Goal: Task Accomplishment & Management: Use online tool/utility

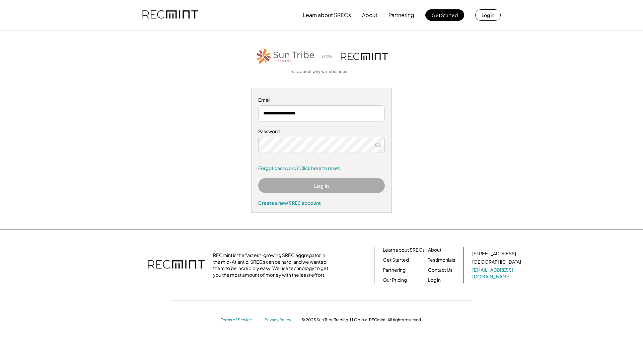
drag, startPoint x: 311, startPoint y: 181, endPoint x: 308, endPoint y: 177, distance: 4.9
click at [0, 345] on nordpass-autofill-portal at bounding box center [0, 345] width 0 height 0
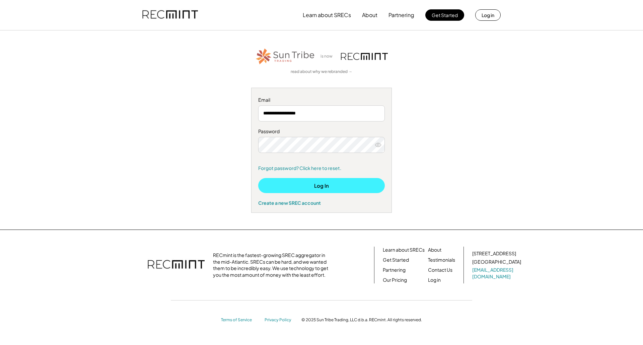
click at [310, 181] on button "Log In" at bounding box center [321, 185] width 127 height 15
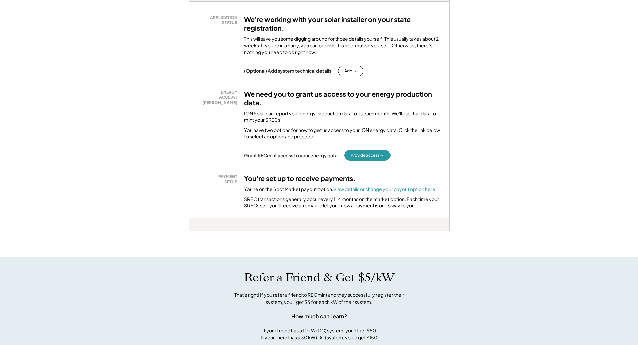
scroll to position [134, 0]
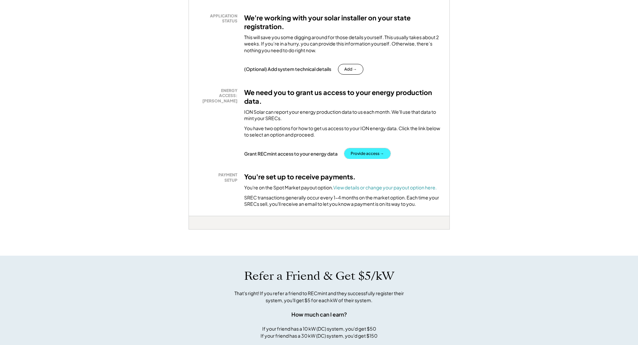
click at [366, 153] on button "Provide access →" at bounding box center [367, 153] width 46 height 11
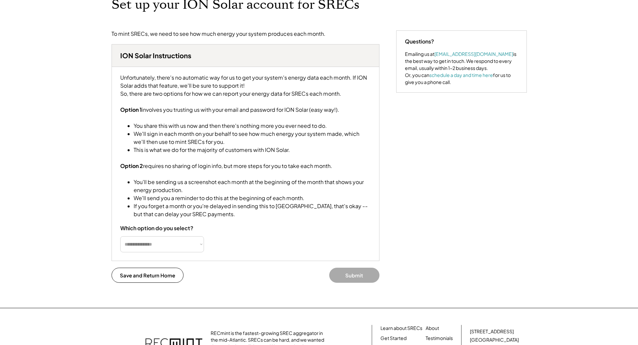
scroll to position [67, 0]
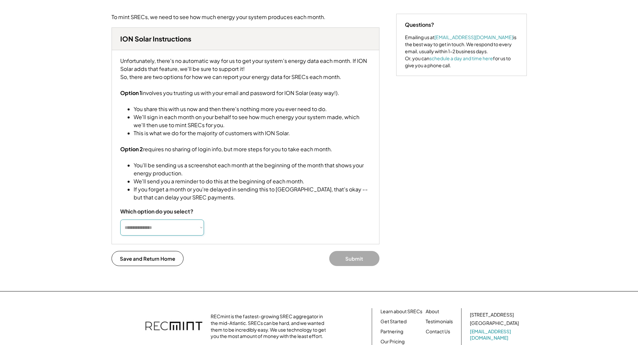
click at [165, 236] on select "**********" at bounding box center [162, 228] width 84 height 16
select select "**********"
click at [120, 227] on select "**********" at bounding box center [162, 228] width 84 height 16
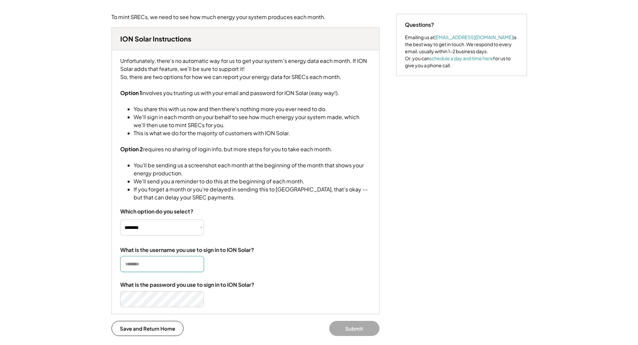
click at [164, 268] on input "input" at bounding box center [162, 264] width 84 height 16
click at [0, 278] on nordpass-autofill-portal at bounding box center [0, 278] width 0 height 0
type input "**********"
click at [95, 294] on div "Home Direct Deposit My Account Support Log Out Refer a Friend Set up your ION S…" at bounding box center [319, 202] width 638 height 539
click at [197, 279] on nordpass-icon at bounding box center [245, 279] width 251 height 0
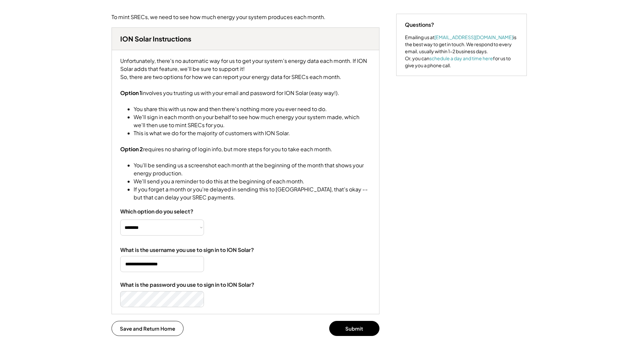
drag, startPoint x: 238, startPoint y: 300, endPoint x: 235, endPoint y: 303, distance: 4.3
click at [237, 303] on div "What is the password you use to sign in to ION Solar?" at bounding box center [245, 293] width 251 height 28
click at [114, 306] on div "Unfortunately, there's no automatic way for us to get your system's energy data…" at bounding box center [245, 182] width 267 height 264
click at [355, 336] on button "Submit" at bounding box center [354, 328] width 50 height 15
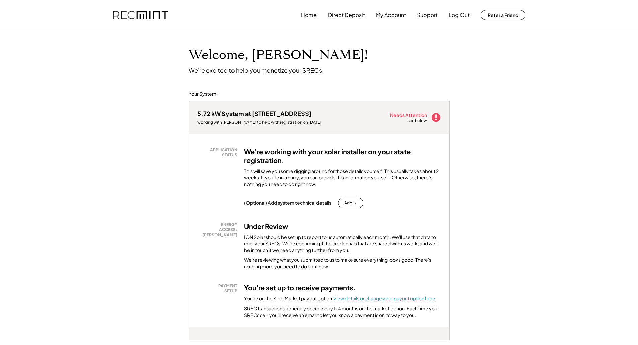
scroll to position [34, 0]
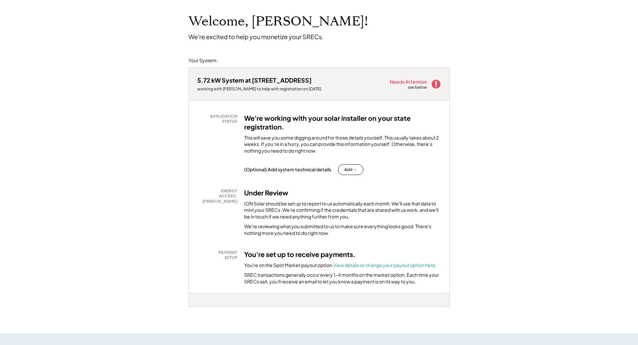
click at [408, 57] on div "Welcome, Cherie! We're excited to help you monetize your SRECs. Your System: 5.…" at bounding box center [319, 328] width 638 height 662
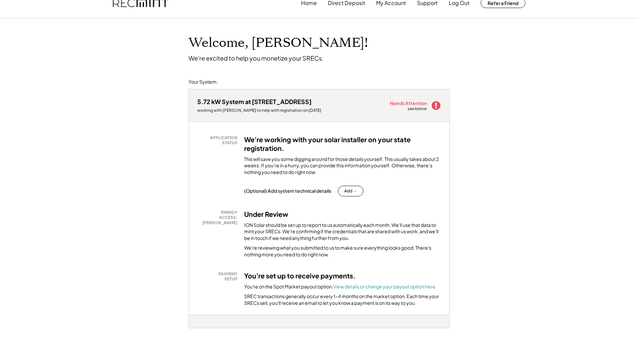
scroll to position [0, 0]
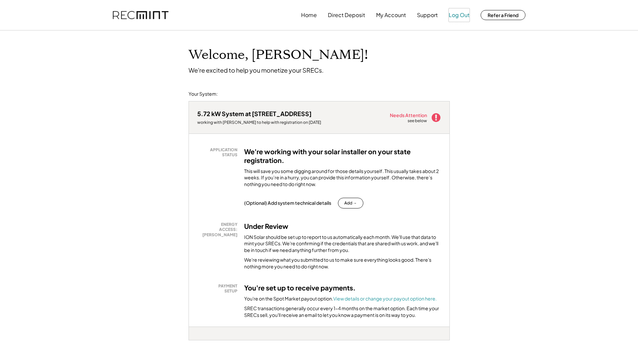
drag, startPoint x: 452, startPoint y: 17, endPoint x: 444, endPoint y: 14, distance: 8.8
click at [453, 17] on button "Log Out" at bounding box center [459, 14] width 21 height 13
